Goal: Navigation & Orientation: Find specific page/section

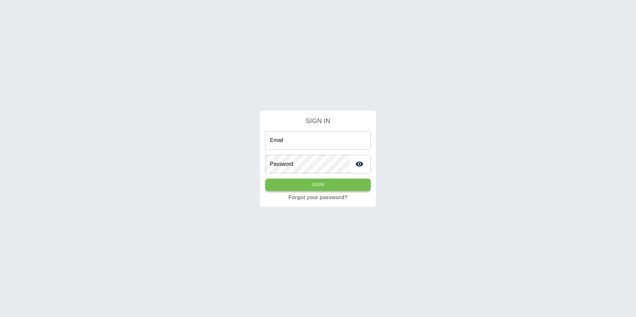
type input "**********"
click at [293, 185] on button "Login" at bounding box center [317, 185] width 105 height 12
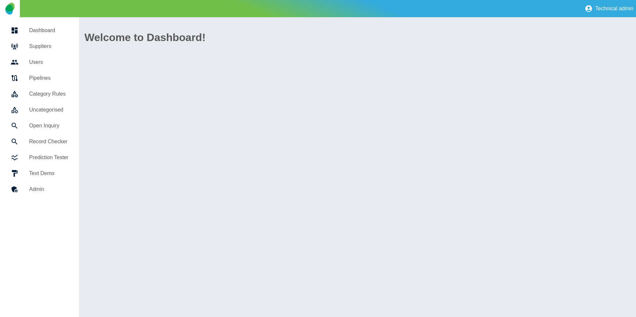
click at [49, 49] on h5 "Suppliers" at bounding box center [48, 46] width 39 height 8
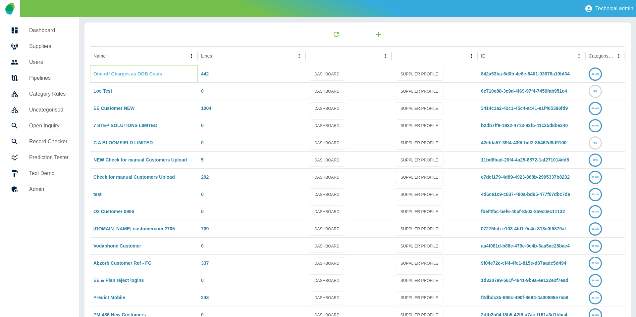
click at [136, 75] on link "One-off Charges as OOB Costs" at bounding box center [127, 73] width 69 height 5
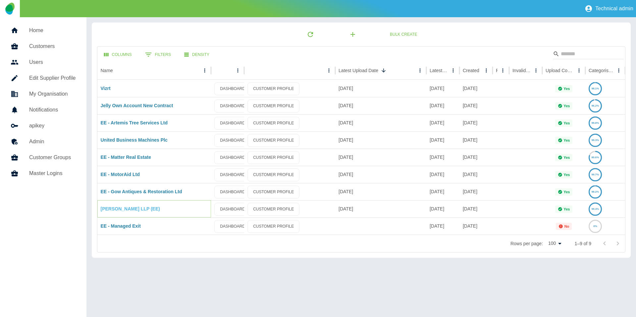
click at [130, 211] on link "[PERSON_NAME] LLP (EE)" at bounding box center [130, 208] width 59 height 5
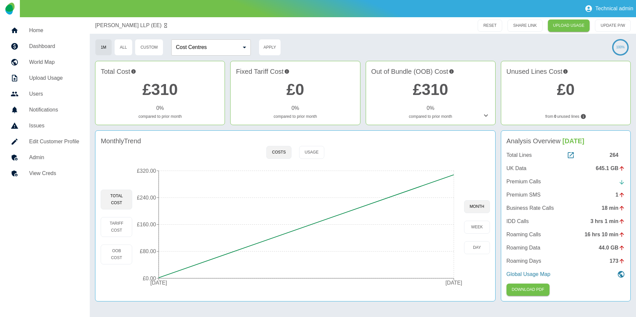
click at [50, 140] on h5 "Edit Customer Profile" at bounding box center [54, 142] width 50 height 8
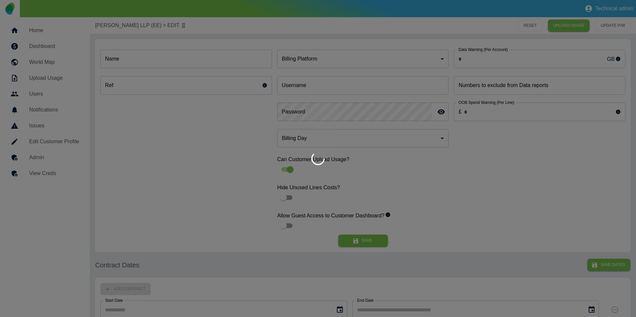
type input "*"
type input "**********"
type input "*"
type input "*********"
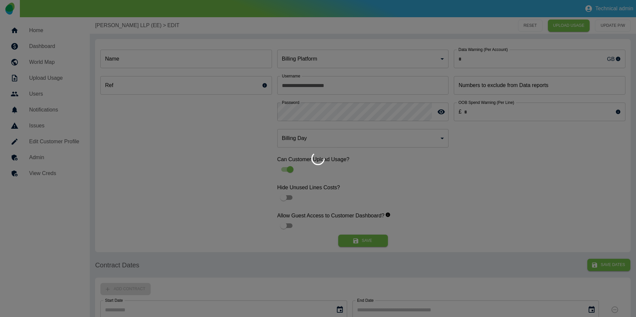
type input "**"
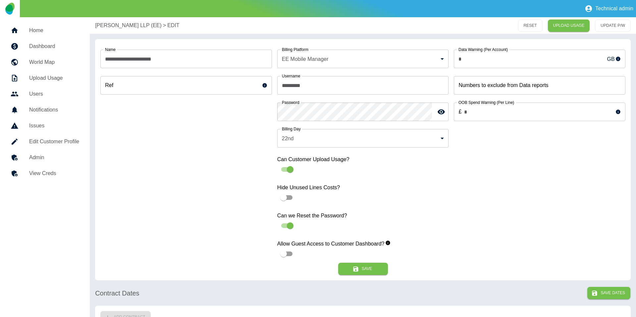
click at [62, 48] on h5 "Dashboard" at bounding box center [54, 46] width 50 height 8
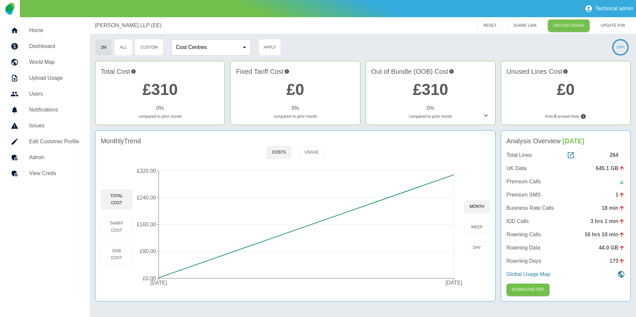
click at [54, 44] on h5 "Dashboard" at bounding box center [54, 46] width 50 height 8
click at [47, 32] on h5 "Home" at bounding box center [54, 30] width 50 height 8
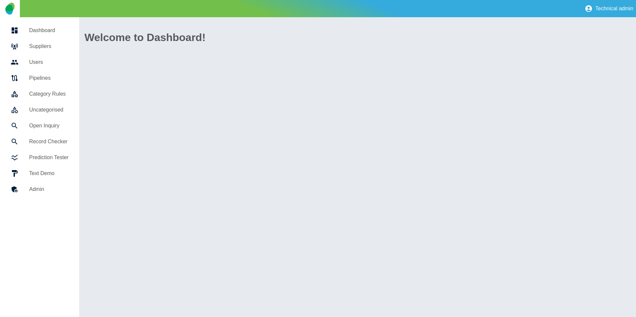
click at [47, 48] on h5 "Suppliers" at bounding box center [48, 46] width 39 height 8
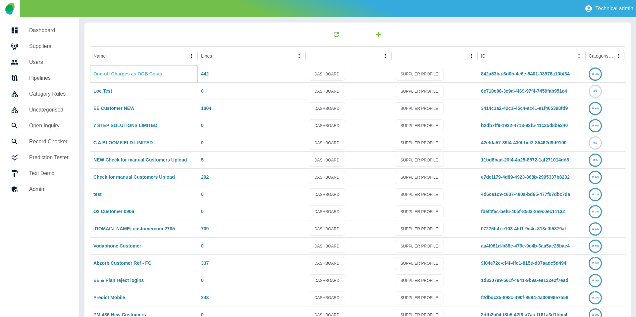
click at [126, 72] on link "One-off Charges as OOB Costs" at bounding box center [127, 73] width 69 height 5
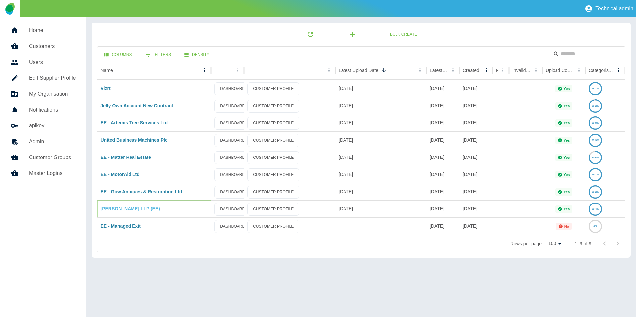
click at [117, 210] on link "Harper Macleod LLP (EE)" at bounding box center [130, 208] width 59 height 5
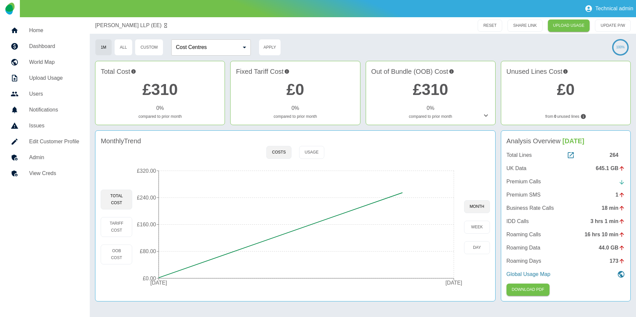
click at [39, 151] on link "Admin" at bounding box center [44, 158] width 79 height 16
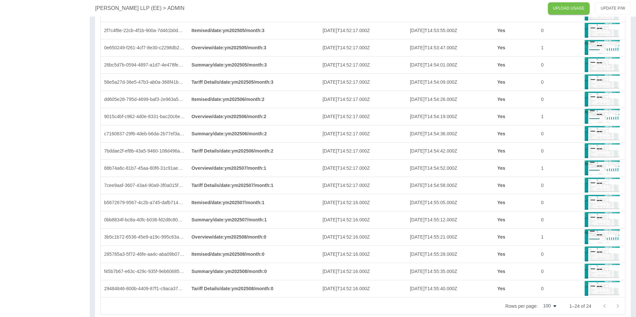
scroll to position [1006, 0]
click at [230, 184] on span "/ date : ym202507" at bounding box center [236, 185] width 34 height 5
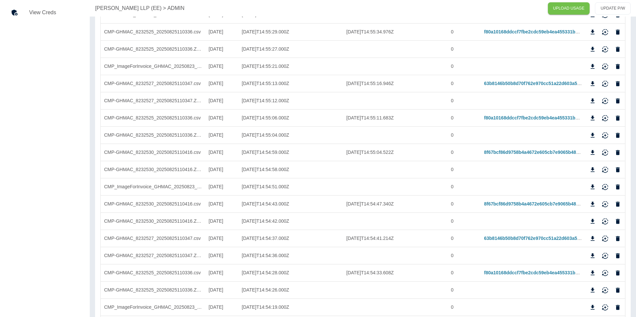
scroll to position [0, 0]
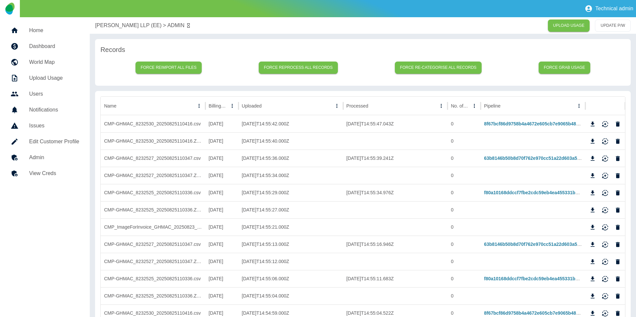
click at [53, 44] on h5 "Dashboard" at bounding box center [54, 46] width 50 height 8
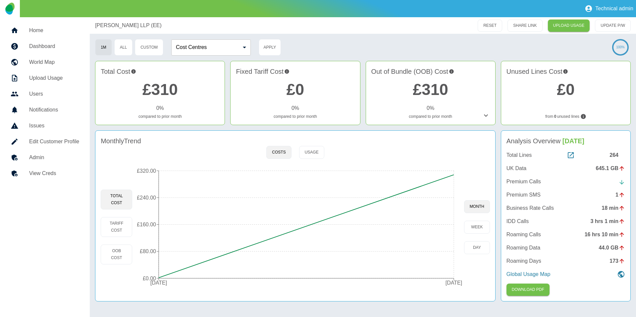
click at [38, 31] on h5 "Home" at bounding box center [54, 30] width 50 height 8
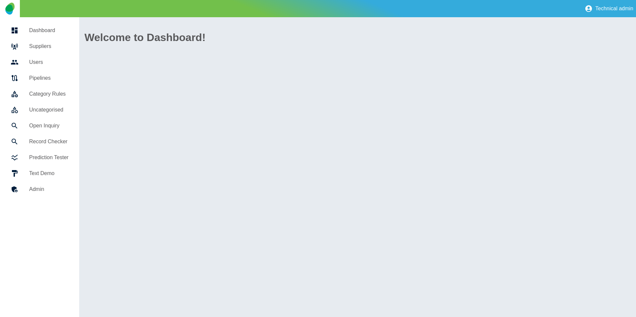
click at [39, 45] on h5 "Suppliers" at bounding box center [48, 46] width 39 height 8
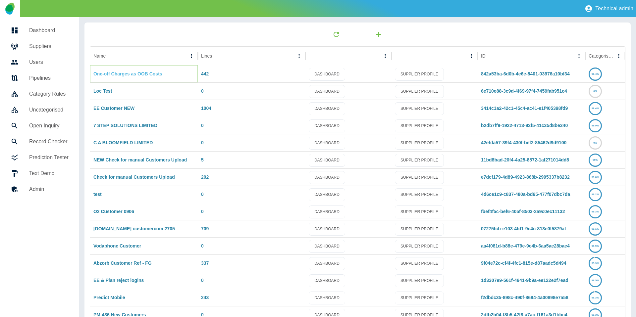
click at [108, 72] on link "One-off Charges as OOB Costs" at bounding box center [127, 73] width 69 height 5
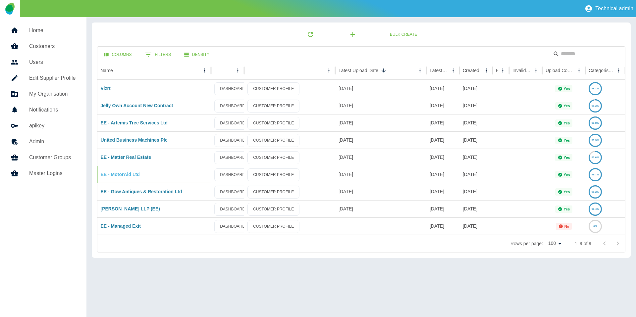
click at [123, 174] on link "EE - MotorAid Ltd" at bounding box center [120, 174] width 39 height 5
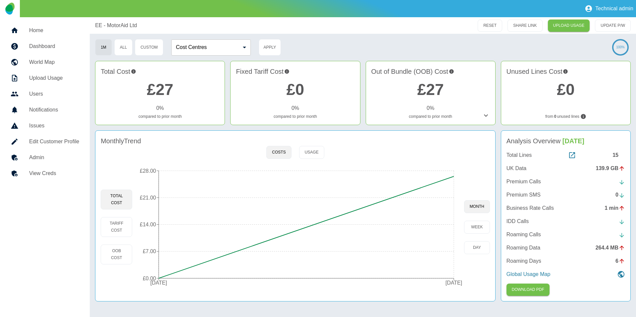
click at [53, 37] on link "Home" at bounding box center [44, 31] width 79 height 16
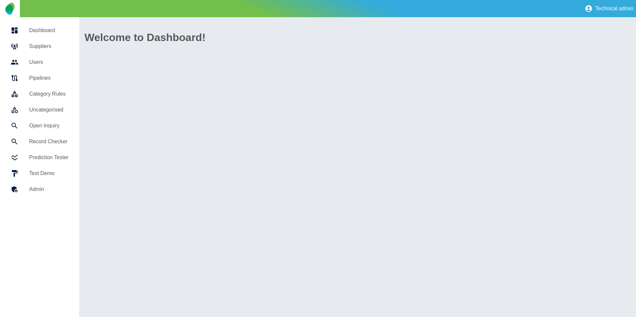
click at [50, 47] on h5 "Suppliers" at bounding box center [48, 46] width 39 height 8
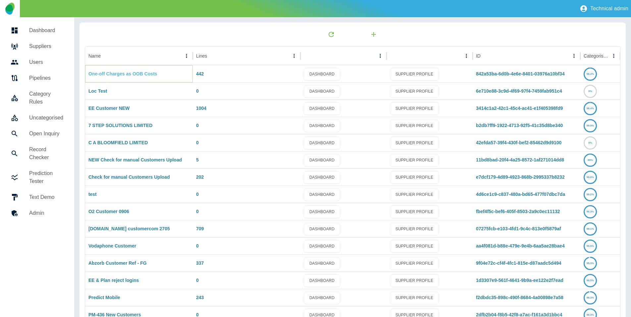
click at [146, 72] on link "One-off Charges as OOB Costs" at bounding box center [122, 73] width 69 height 5
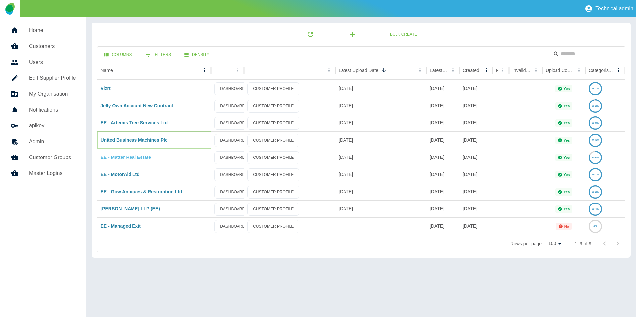
drag, startPoint x: 129, startPoint y: 140, endPoint x: 126, endPoint y: 156, distance: 16.1
click at [48, 36] on link "Home" at bounding box center [43, 31] width 76 height 16
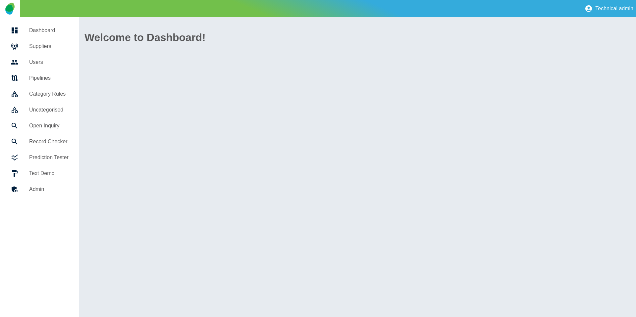
click at [51, 44] on h5 "Suppliers" at bounding box center [48, 46] width 39 height 8
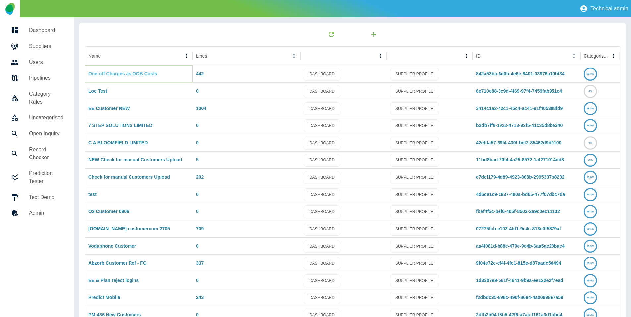
click at [121, 73] on link "One-off Charges as OOB Costs" at bounding box center [122, 73] width 69 height 5
